Goal: Information Seeking & Learning: Learn about a topic

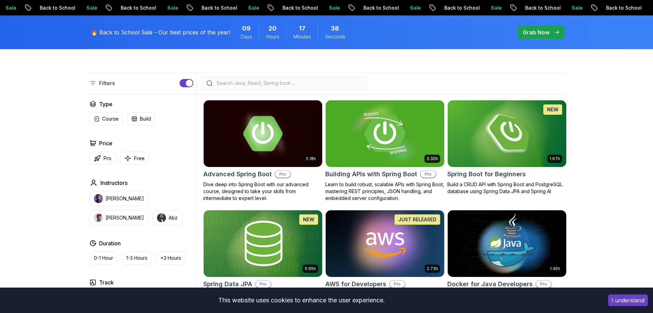
scroll to position [172, 0]
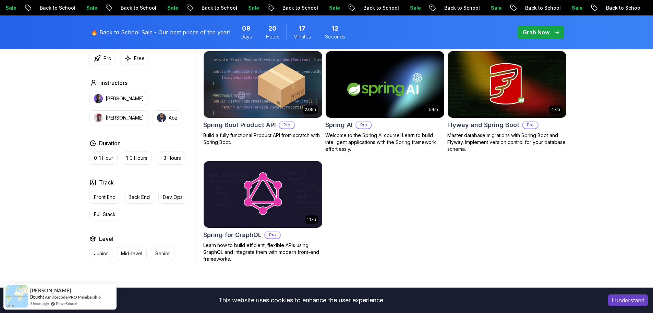
scroll to position [572, 0]
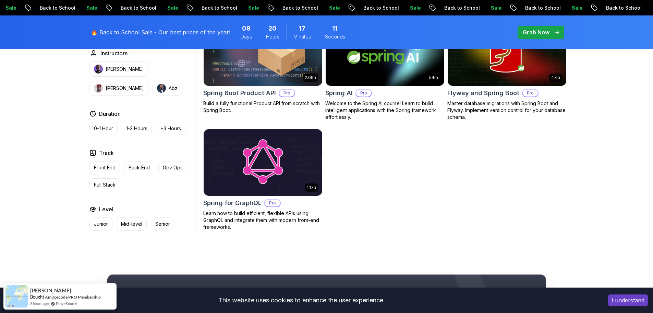
click at [298, 160] on img at bounding box center [263, 162] width 125 height 70
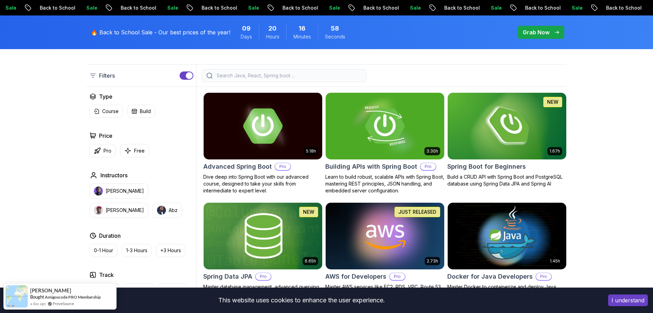
scroll to position [112, 0]
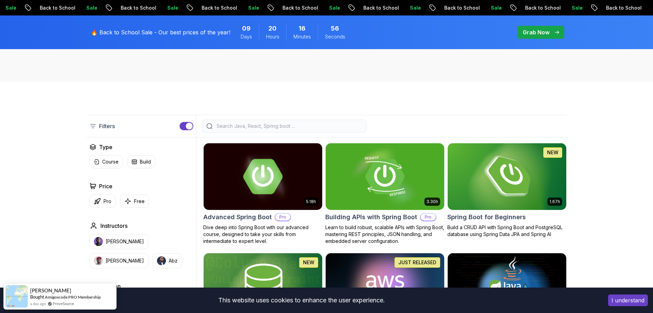
click at [497, 181] on img at bounding box center [507, 176] width 125 height 70
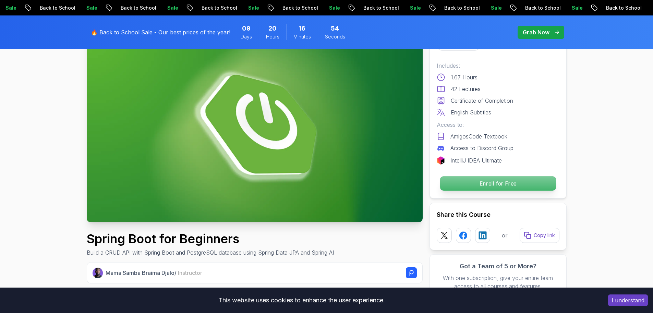
click at [512, 182] on p "Enroll for Free" at bounding box center [498, 183] width 116 height 14
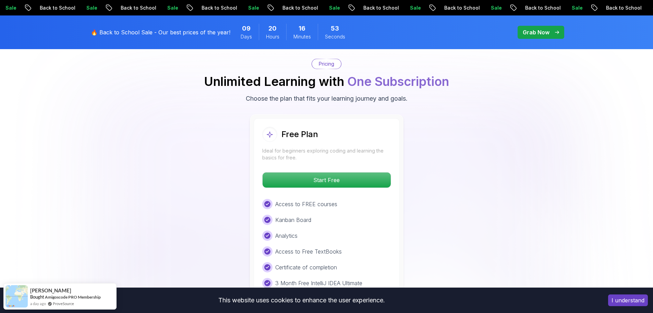
scroll to position [1396, 0]
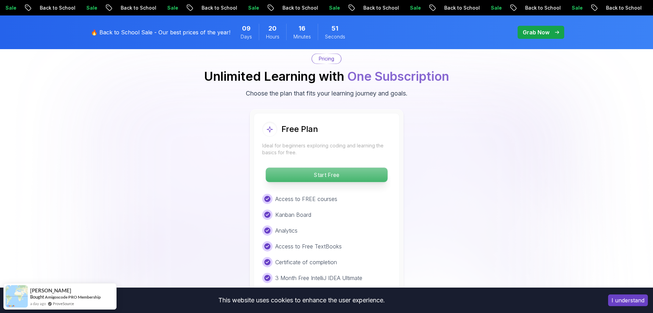
click at [367, 167] on p "Start Free" at bounding box center [327, 174] width 122 height 14
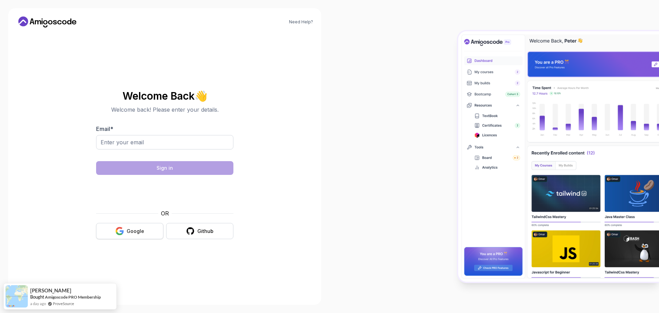
click at [129, 229] on div "Google" at bounding box center [135, 230] width 17 height 7
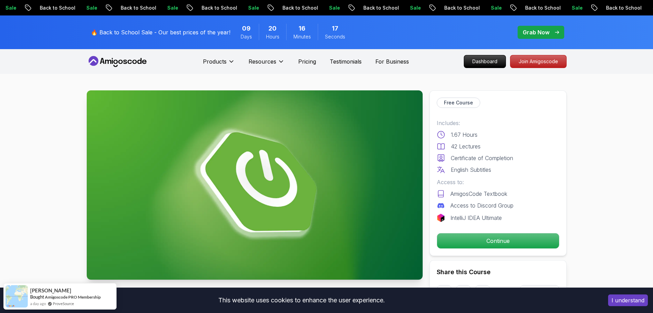
click at [253, 147] on img at bounding box center [255, 184] width 336 height 189
click at [464, 238] on p "Continue" at bounding box center [498, 240] width 116 height 14
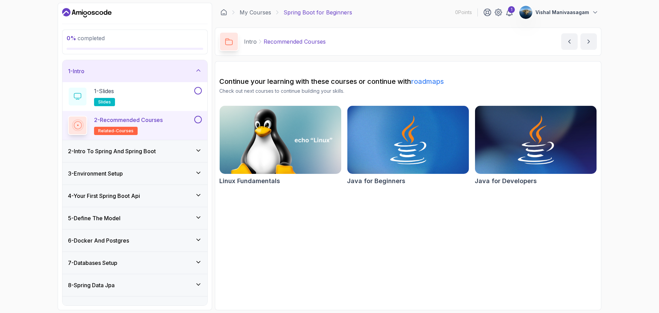
click at [199, 171] on icon at bounding box center [198, 172] width 7 height 7
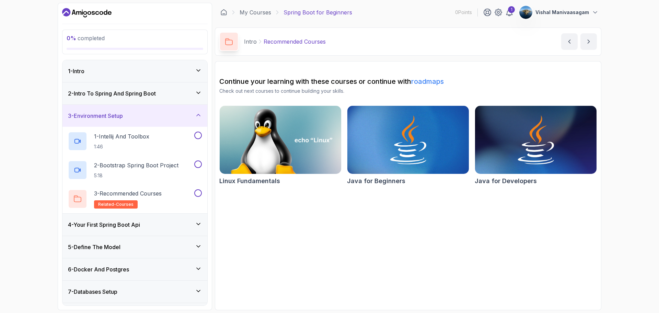
click at [196, 96] on div "2 - Intro To Spring And Spring Boot" at bounding box center [135, 93] width 134 height 8
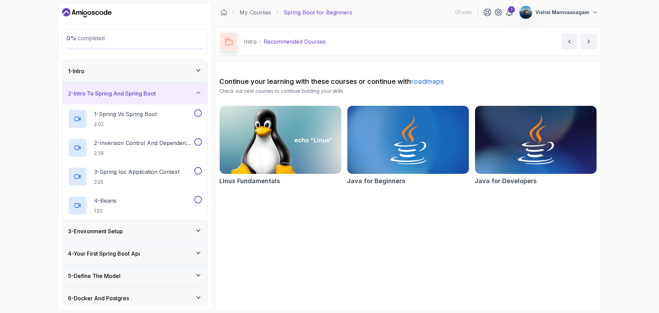
click at [194, 69] on div "1 - Intro" at bounding box center [135, 71] width 134 height 8
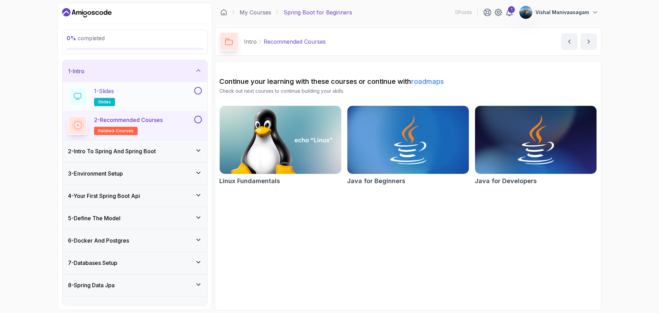
click at [170, 94] on div "1 - Slides slides" at bounding box center [130, 96] width 125 height 19
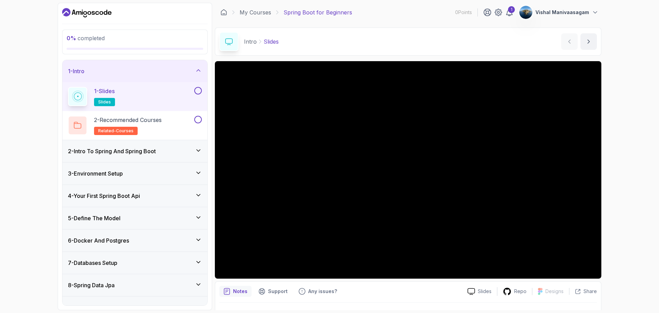
click at [164, 149] on div "2 - Intro To Spring And Spring Boot" at bounding box center [135, 151] width 134 height 8
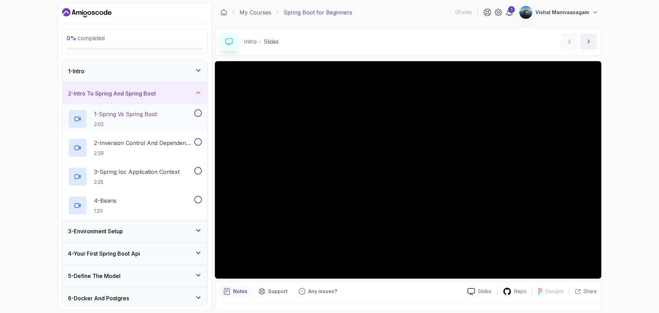
click at [138, 117] on p "1 - Spring Vs Spring Boot" at bounding box center [125, 114] width 63 height 8
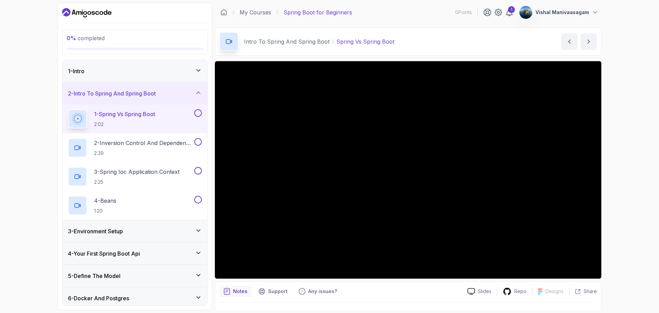
click at [68, 109] on button "1 - Spring Vs Spring Boot 2:02" at bounding box center [135, 118] width 134 height 19
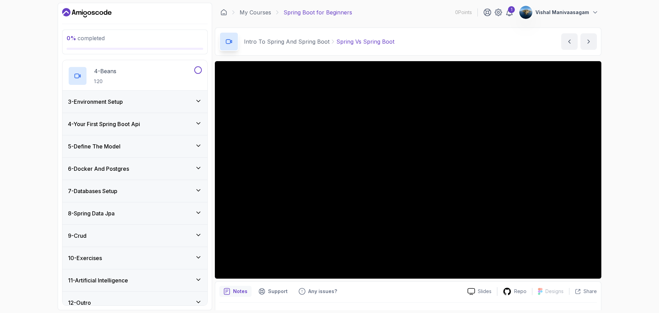
scroll to position [138, 0]
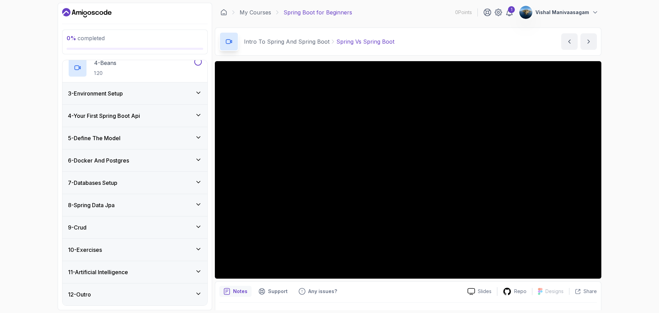
click at [199, 288] on div "12 - Outro" at bounding box center [134, 294] width 145 height 22
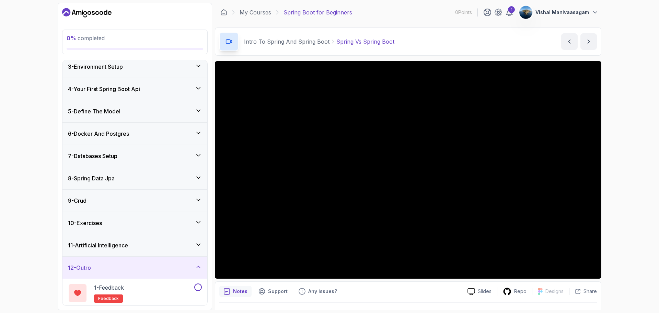
scroll to position [80, 0]
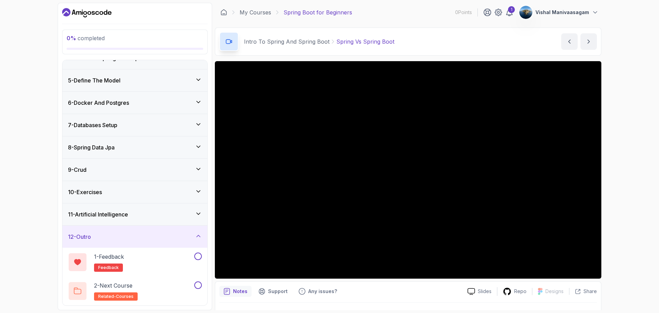
click at [197, 211] on icon at bounding box center [198, 213] width 7 height 7
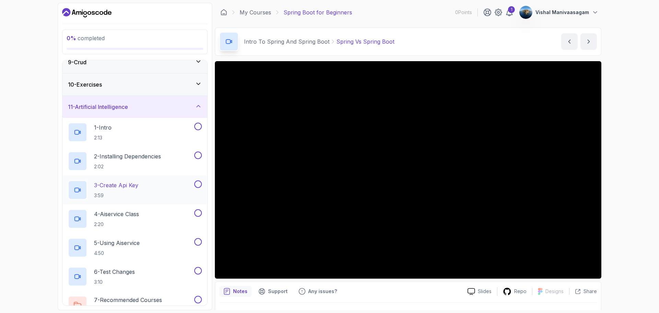
scroll to position [52, 0]
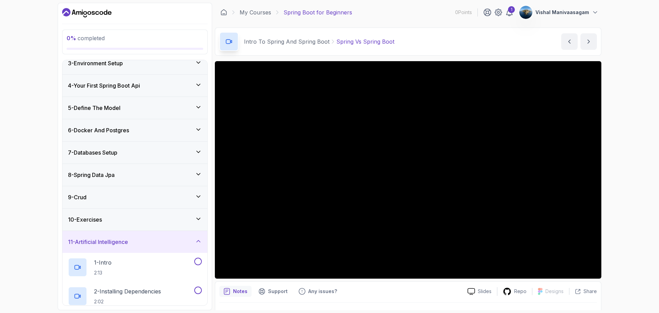
click at [195, 218] on div "10 - Exercises" at bounding box center [135, 219] width 134 height 8
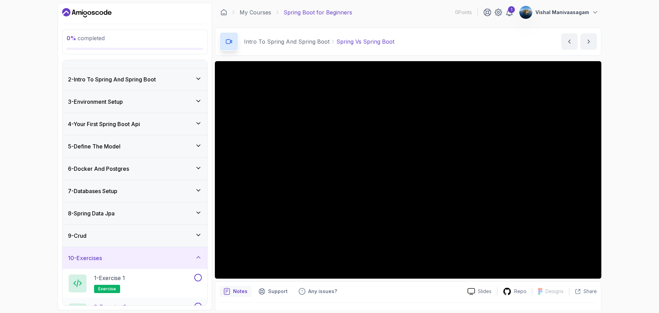
scroll to position [0, 0]
